Goal: Task Accomplishment & Management: Manage account settings

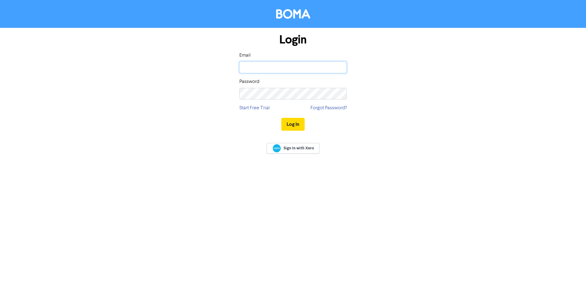
click at [256, 66] on input "email" at bounding box center [292, 68] width 107 height 12
type input "[EMAIL_ADDRESS][DOMAIN_NAME]"
click at [300, 122] on button "Log In" at bounding box center [292, 124] width 23 height 13
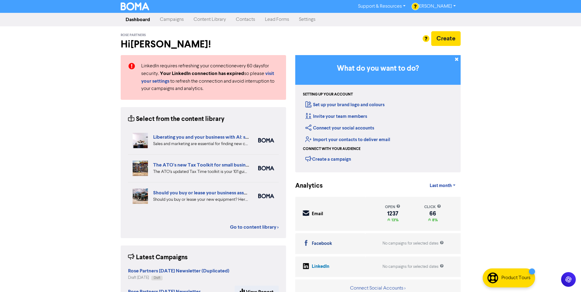
click at [169, 20] on link "Campaigns" at bounding box center [172, 19] width 34 height 12
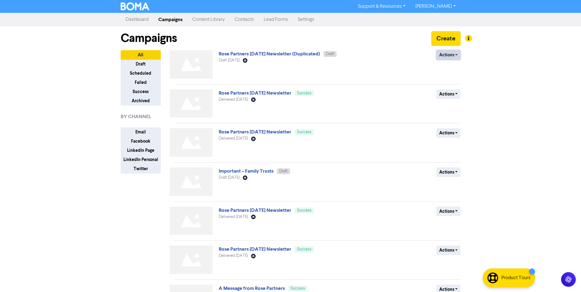
click at [454, 53] on button "Actions" at bounding box center [449, 54] width 24 height 9
click at [450, 70] on button "Delete" at bounding box center [461, 68] width 48 height 10
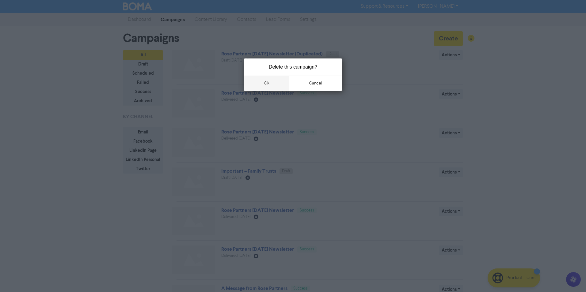
click at [264, 83] on button "ok" at bounding box center [266, 83] width 45 height 15
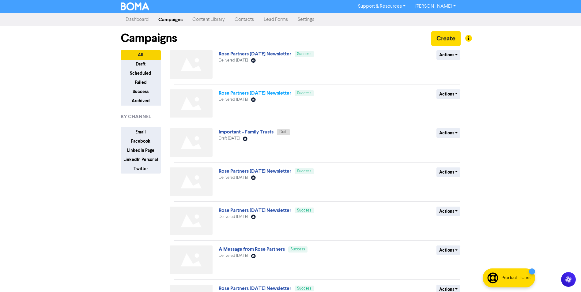
click at [261, 94] on link "Rose Partners [DATE] Newsletter" at bounding box center [255, 93] width 73 height 6
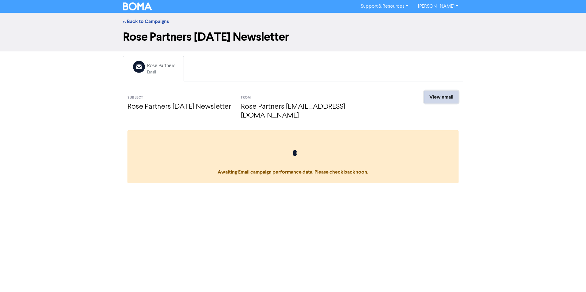
click at [438, 96] on link "View email" at bounding box center [441, 97] width 34 height 13
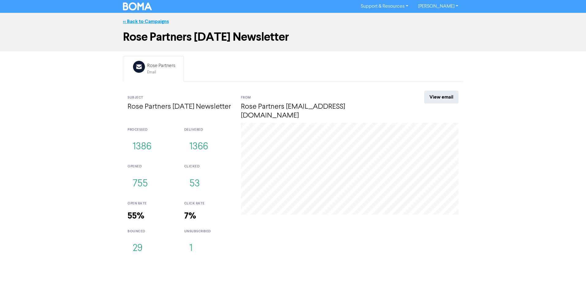
click at [145, 22] on link "<< Back to Campaigns" at bounding box center [146, 21] width 46 height 6
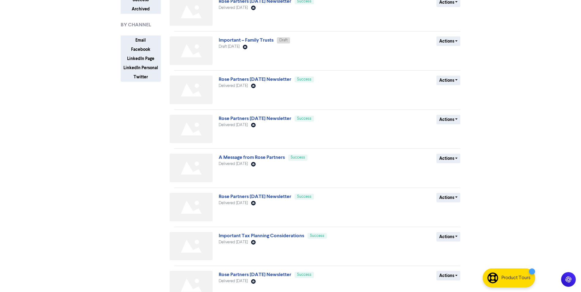
scroll to position [123, 0]
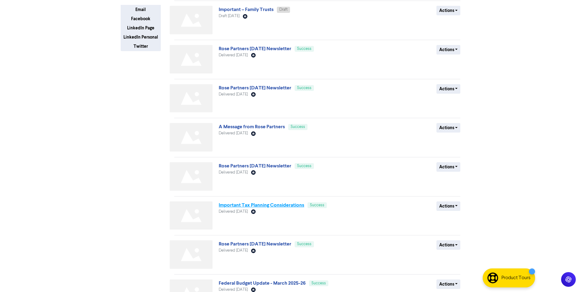
click at [276, 205] on link "Important Tax Planning Considerations" at bounding box center [261, 205] width 85 height 6
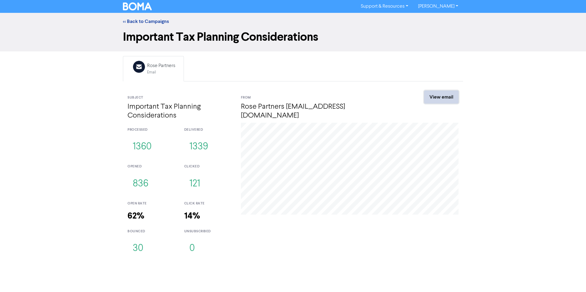
click at [440, 103] on link "View email" at bounding box center [441, 97] width 34 height 13
click at [150, 20] on link "<< Back to Campaigns" at bounding box center [146, 21] width 46 height 6
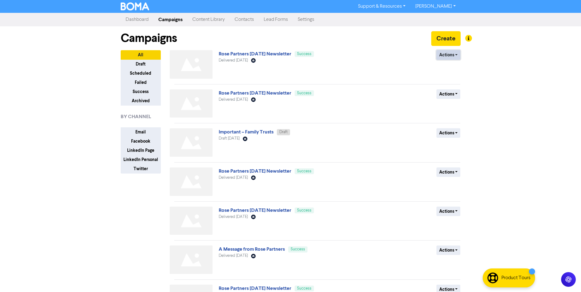
click at [456, 56] on button "Actions" at bounding box center [449, 54] width 24 height 9
click at [456, 69] on button "Duplicate" at bounding box center [461, 68] width 48 height 10
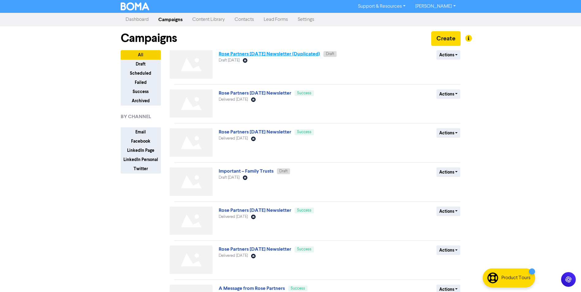
click at [294, 52] on link "Rose Partners [DATE] Newsletter (Duplicated)" at bounding box center [269, 54] width 101 height 6
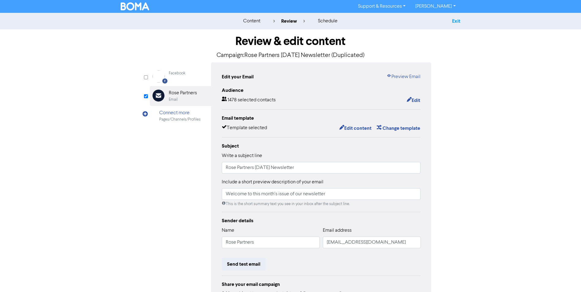
click at [457, 21] on link "Exit" at bounding box center [456, 21] width 8 height 6
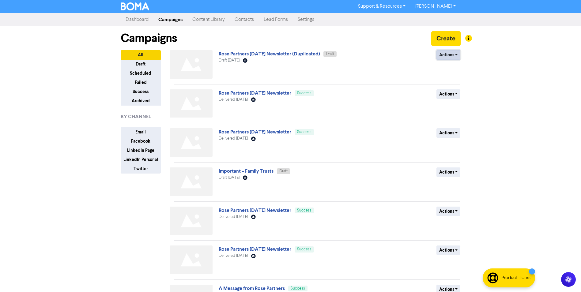
click at [457, 56] on button "Actions" at bounding box center [449, 54] width 24 height 9
click at [453, 69] on button "Delete" at bounding box center [461, 68] width 48 height 10
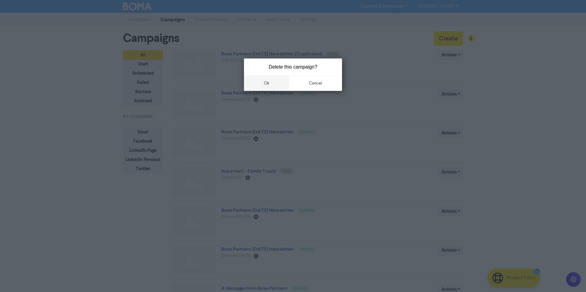
click at [267, 82] on button "ok" at bounding box center [266, 83] width 45 height 15
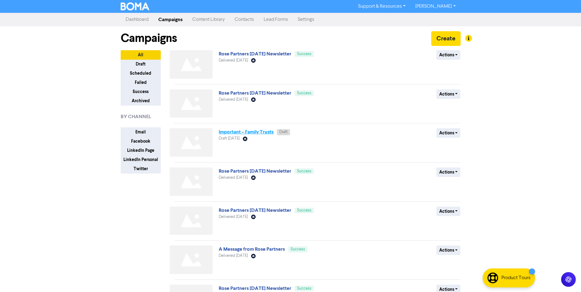
click at [257, 133] on link "Important – Family Trusts" at bounding box center [246, 132] width 55 height 6
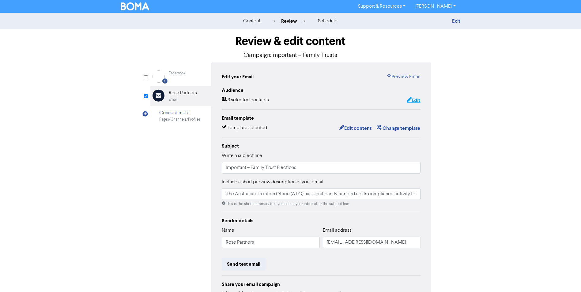
click at [415, 100] on button "Edit" at bounding box center [414, 101] width 14 height 8
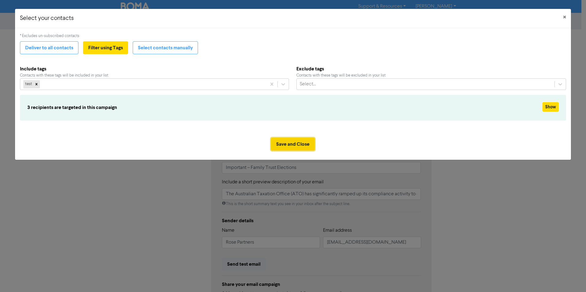
click at [293, 142] on button "Save and Close" at bounding box center [293, 144] width 44 height 13
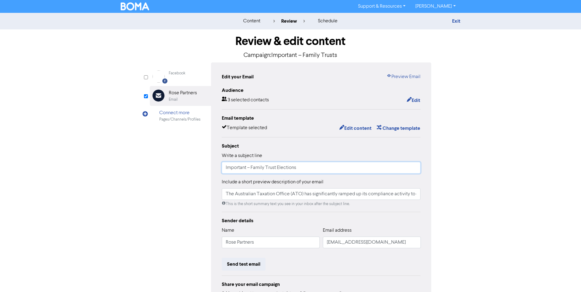
click at [299, 168] on input "Important – Family Trust Elections" at bounding box center [321, 168] width 199 height 12
click at [301, 170] on input "Important – Family Trust Elections" at bounding box center [321, 168] width 199 height 12
drag, startPoint x: 278, startPoint y: 168, endPoint x: 209, endPoint y: 168, distance: 69.5
click at [209, 168] on div "Facebook Created with Sketch. Facebook Email Created with Sketch. Rose Partners…" at bounding box center [291, 193] width 282 height 260
paste input "Client Advisory – Family Trust Compliance"
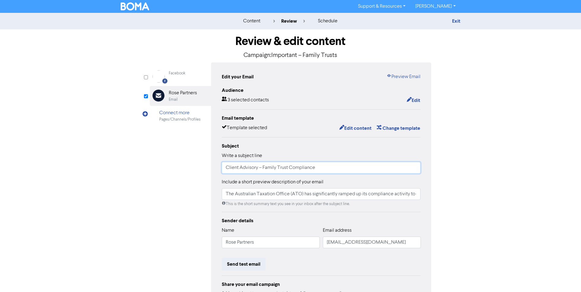
type input "Client Advisory – Family Trust Compliance"
click at [334, 197] on input "The Australian Taxation Office (ATO) has significantly ramped up its compliance…" at bounding box center [321, 194] width 199 height 12
click at [360, 129] on button "Edit content" at bounding box center [355, 128] width 33 height 8
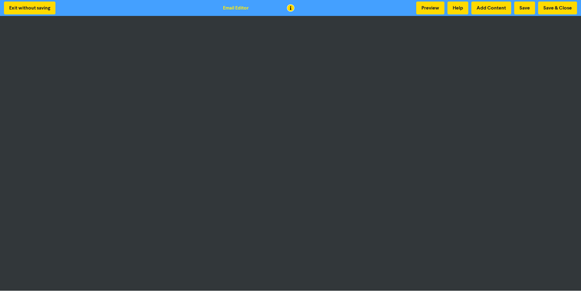
scroll to position [1, 0]
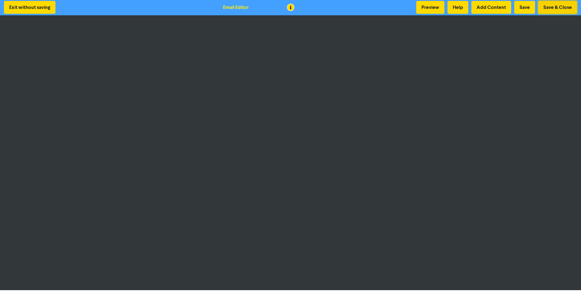
click at [554, 8] on button "Save & Close" at bounding box center [557, 7] width 39 height 13
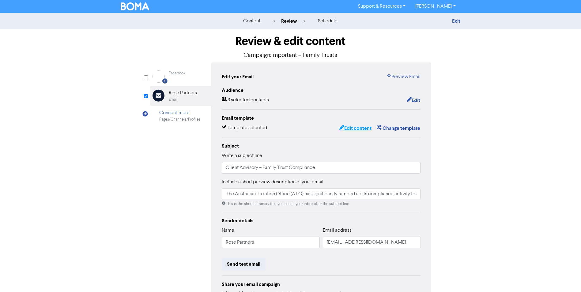
click at [350, 130] on button "Edit content" at bounding box center [355, 128] width 33 height 8
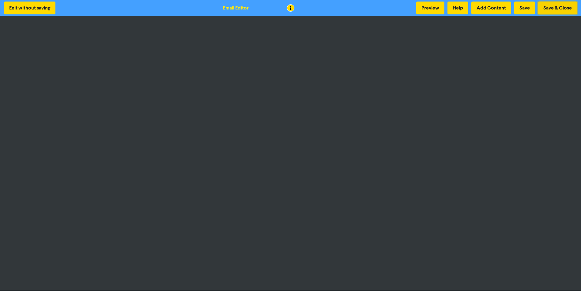
click at [552, 9] on button "Save & Close" at bounding box center [557, 8] width 39 height 13
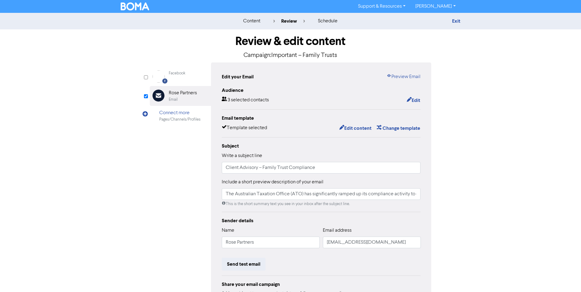
scroll to position [59, 0]
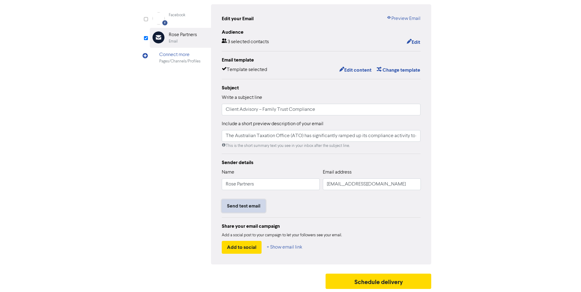
click at [239, 209] on button "Send test email" at bounding box center [244, 206] width 44 height 13
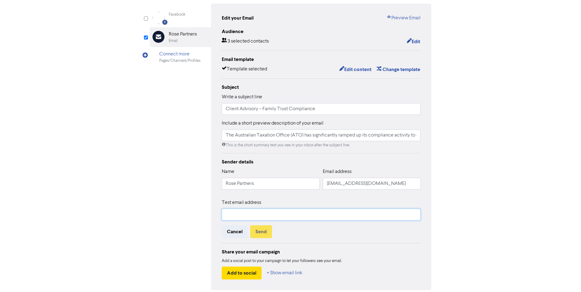
click at [230, 216] on input "text" at bounding box center [321, 215] width 199 height 12
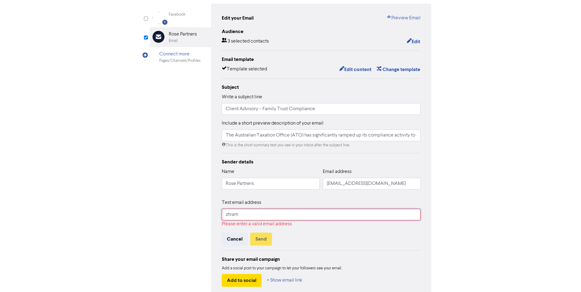
type input "[EMAIL_ADDRESS][DOMAIN_NAME]"
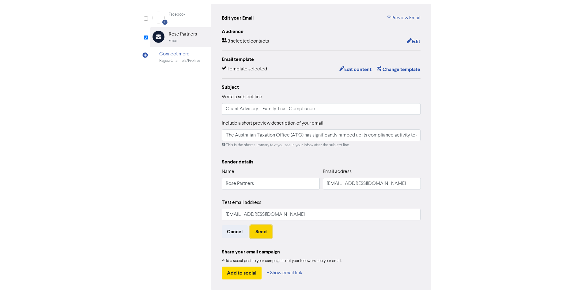
click at [256, 235] on button "Send" at bounding box center [261, 231] width 22 height 13
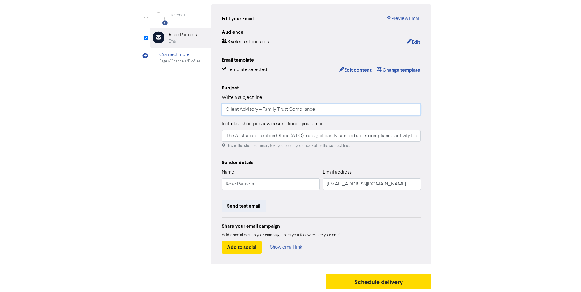
click at [325, 109] on input "Client Advisory – Family Trust Compliance" at bounding box center [321, 110] width 199 height 12
drag, startPoint x: 317, startPoint y: 110, endPoint x: 191, endPoint y: 110, distance: 125.9
click at [191, 110] on div "Facebook Created with Sketch. Facebook Email Created with Sketch. Rose Partners…" at bounding box center [291, 134] width 282 height 260
click at [360, 70] on button "Edit content" at bounding box center [355, 70] width 33 height 8
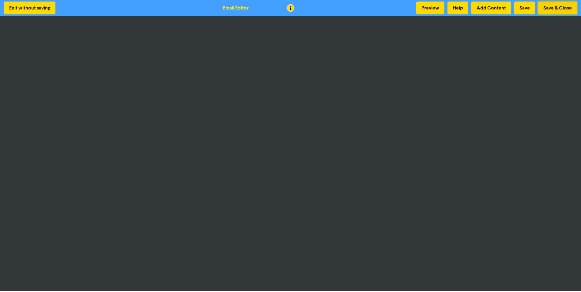
click at [556, 9] on button "Save & Close" at bounding box center [557, 8] width 39 height 13
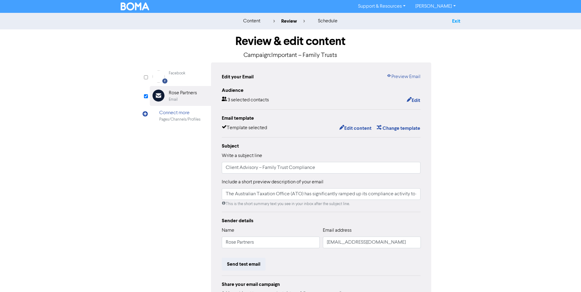
click at [457, 22] on link "Exit" at bounding box center [456, 21] width 8 height 6
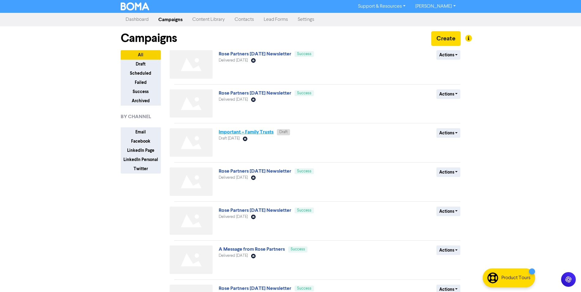
click at [254, 134] on link "Important – Family Trusts" at bounding box center [246, 132] width 55 height 6
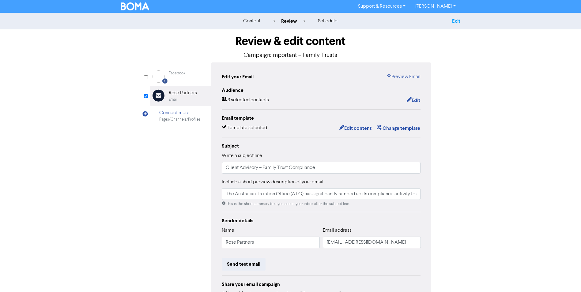
click at [460, 21] on link "Exit" at bounding box center [456, 21] width 8 height 6
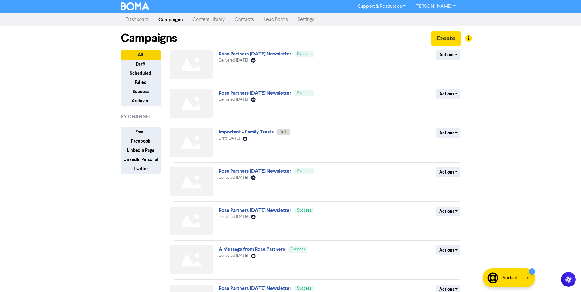
click at [248, 21] on link "Contacts" at bounding box center [244, 19] width 29 height 12
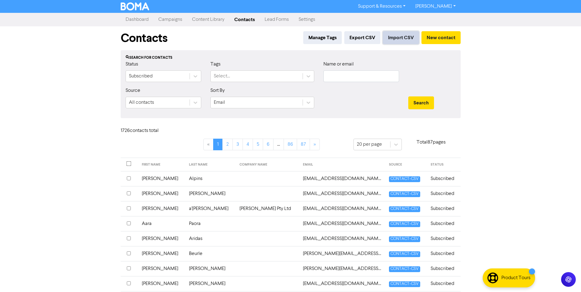
click at [398, 39] on button "Import CSV" at bounding box center [401, 37] width 36 height 13
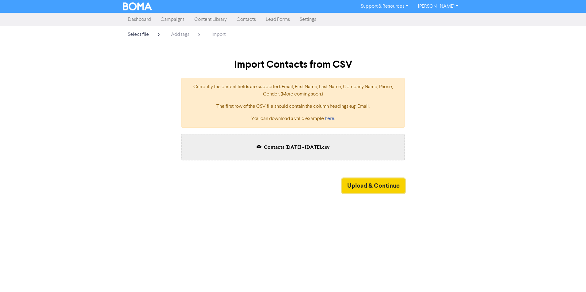
click at [374, 188] on button "Upload & Continue" at bounding box center [373, 186] width 63 height 15
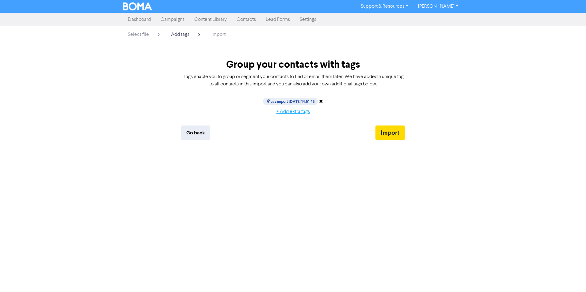
click at [291, 111] on button "+ Add extra tags" at bounding box center [293, 111] width 44 height 13
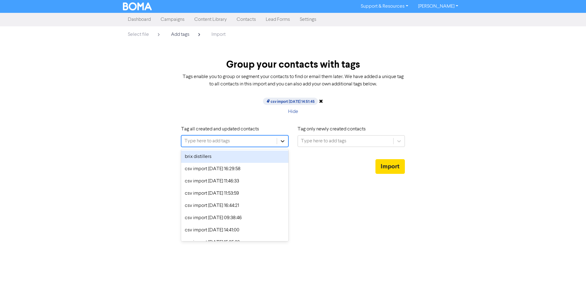
click at [284, 141] on icon at bounding box center [282, 141] width 6 height 6
type input "news"
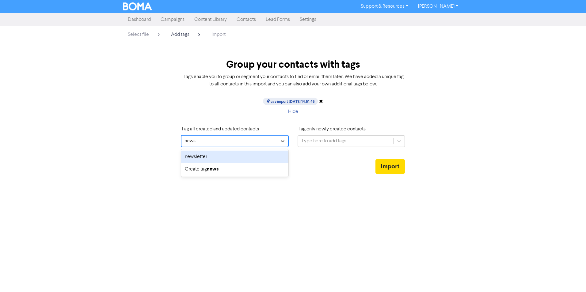
click at [200, 155] on div "newsletter" at bounding box center [234, 157] width 107 height 12
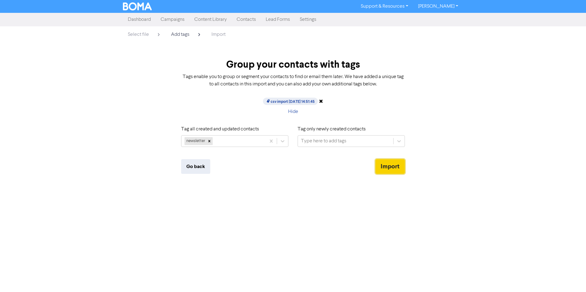
click at [387, 163] on button "Import" at bounding box center [389, 166] width 29 height 15
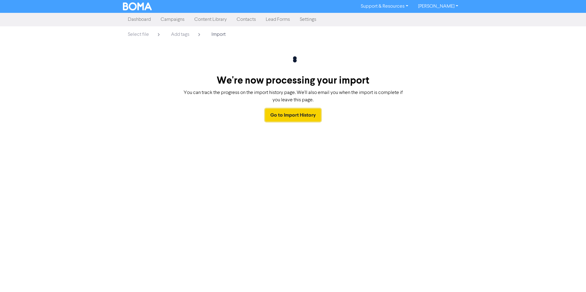
click at [293, 112] on link "Go to Import History" at bounding box center [293, 115] width 56 height 13
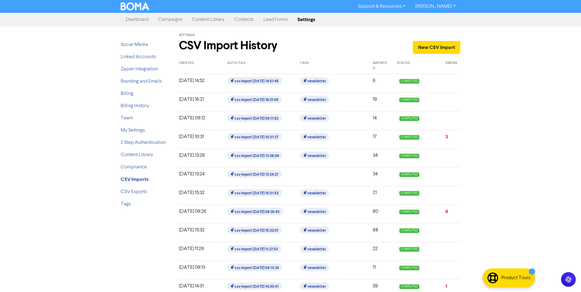
click at [173, 18] on link "Campaigns" at bounding box center [170, 19] width 34 height 12
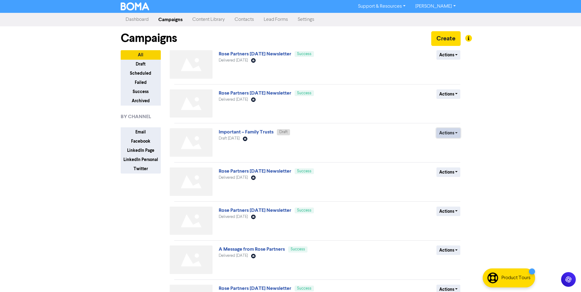
click at [455, 132] on button "Actions" at bounding box center [449, 132] width 24 height 9
click at [451, 166] on button "Rename" at bounding box center [461, 166] width 48 height 10
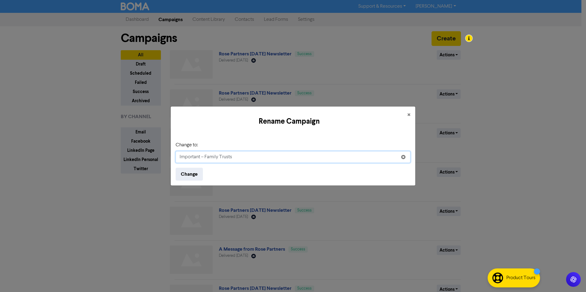
drag, startPoint x: 243, startPoint y: 159, endPoint x: 150, endPoint y: 155, distance: 92.6
click at [150, 155] on div "Rename Campaign × Change to: Important – Family Trusts Change" at bounding box center [293, 146] width 586 height 292
paste input "Client Advisory – Family Trust Compliance"
type input "Client Advisory – Family Trust Compliance"
click at [192, 176] on button "Change" at bounding box center [189, 174] width 27 height 13
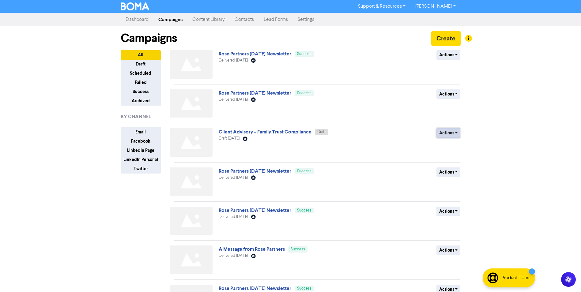
click at [456, 131] on button "Actions" at bounding box center [449, 132] width 24 height 9
click at [278, 133] on link "Client Advisory – Family Trust Compliance" at bounding box center [265, 132] width 93 height 6
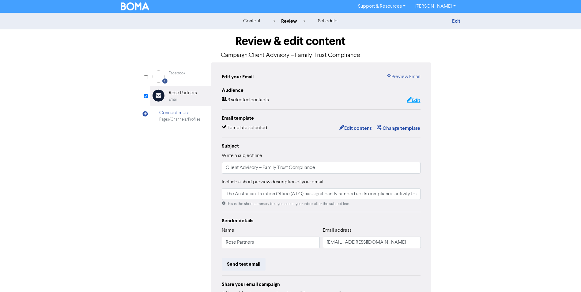
click at [415, 99] on button "Edit" at bounding box center [414, 101] width 14 height 8
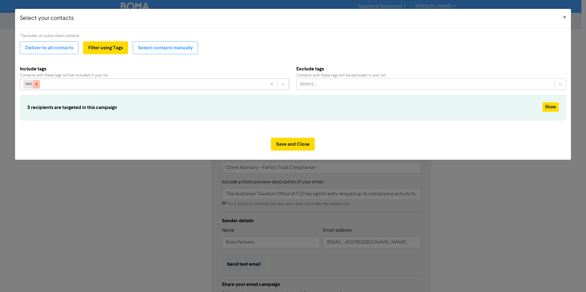
click at [37, 84] on icon at bounding box center [37, 84] width 2 height 2
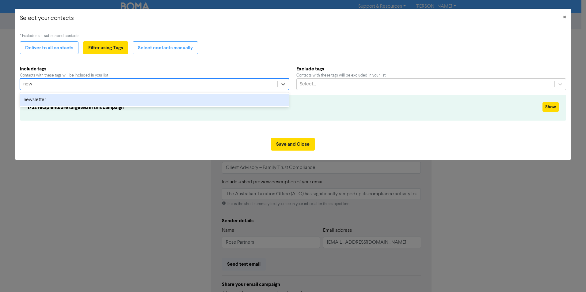
type input "news"
click at [44, 101] on div "newsletter" at bounding box center [154, 100] width 269 height 12
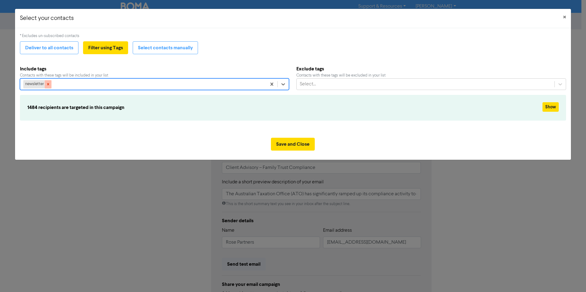
click at [48, 85] on icon at bounding box center [48, 84] width 2 height 2
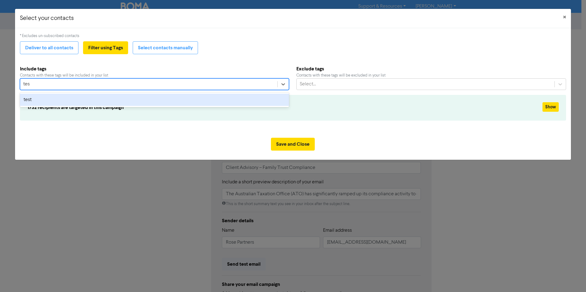
type input "test"
click at [33, 99] on div "test" at bounding box center [154, 100] width 269 height 12
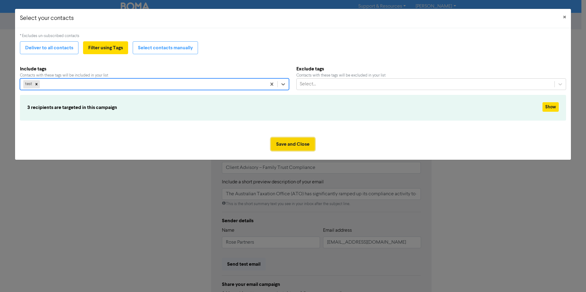
click at [296, 145] on button "Save and Close" at bounding box center [293, 144] width 44 height 13
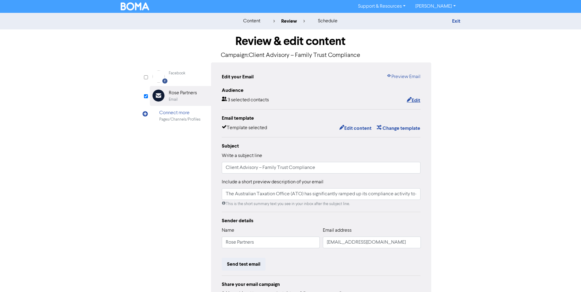
scroll to position [59, 0]
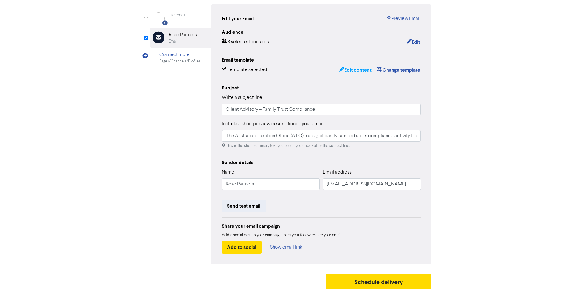
click at [358, 71] on button "Edit content" at bounding box center [355, 70] width 33 height 8
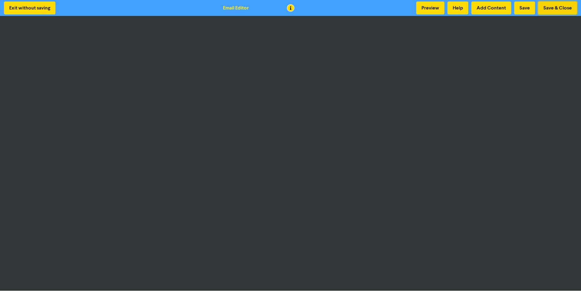
click at [557, 6] on button "Save & Close" at bounding box center [557, 8] width 39 height 13
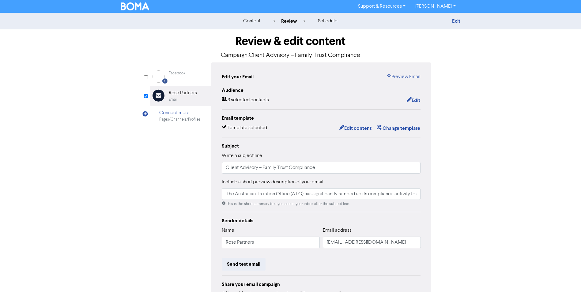
scroll to position [59, 0]
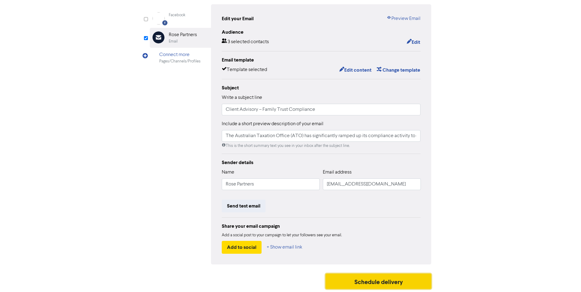
click at [374, 282] on button "Schedule delivery" at bounding box center [379, 281] width 106 height 15
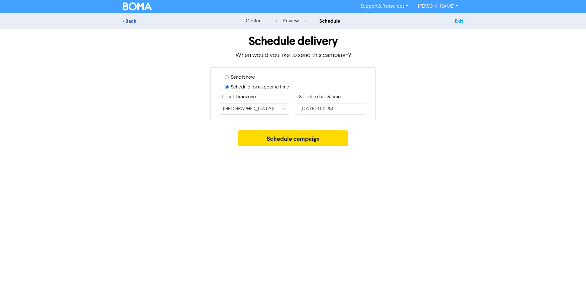
click at [458, 20] on link "Exit" at bounding box center [459, 21] width 8 height 6
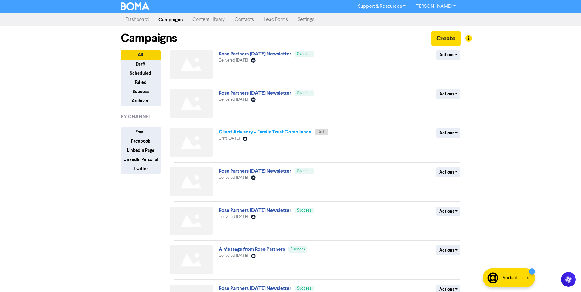
click at [273, 131] on link "Client Advisory – Family Trust Compliance" at bounding box center [265, 132] width 93 height 6
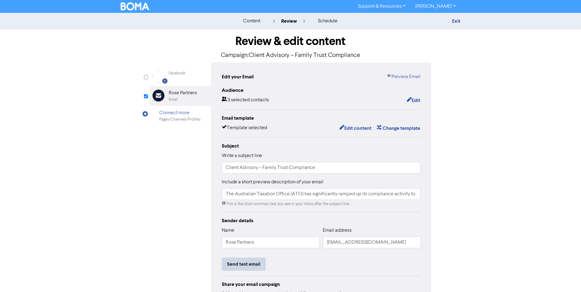
scroll to position [59, 0]
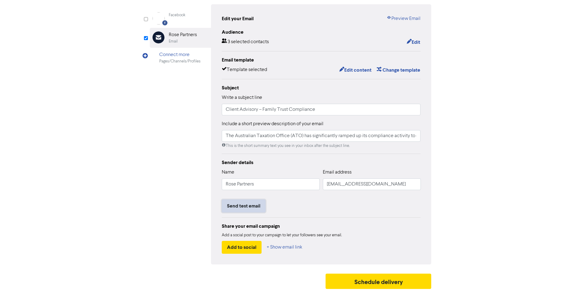
click at [239, 205] on button "Send test email" at bounding box center [244, 206] width 44 height 13
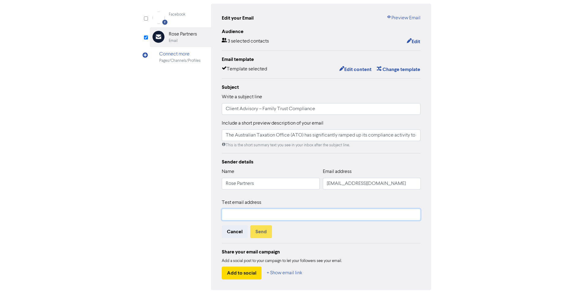
click at [234, 213] on input "text" at bounding box center [321, 215] width 199 height 12
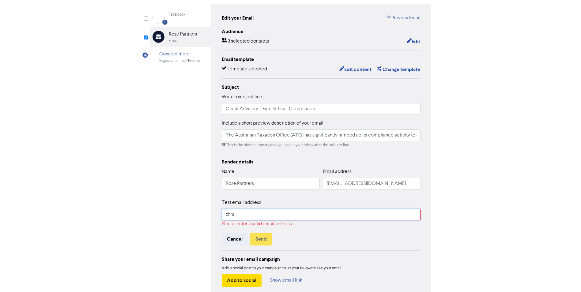
type input "[EMAIL_ADDRESS][DOMAIN_NAME]"
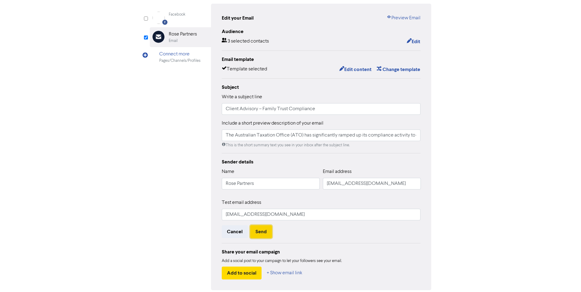
click at [260, 233] on button "Send" at bounding box center [261, 231] width 22 height 13
